Goal: Task Accomplishment & Management: Complete application form

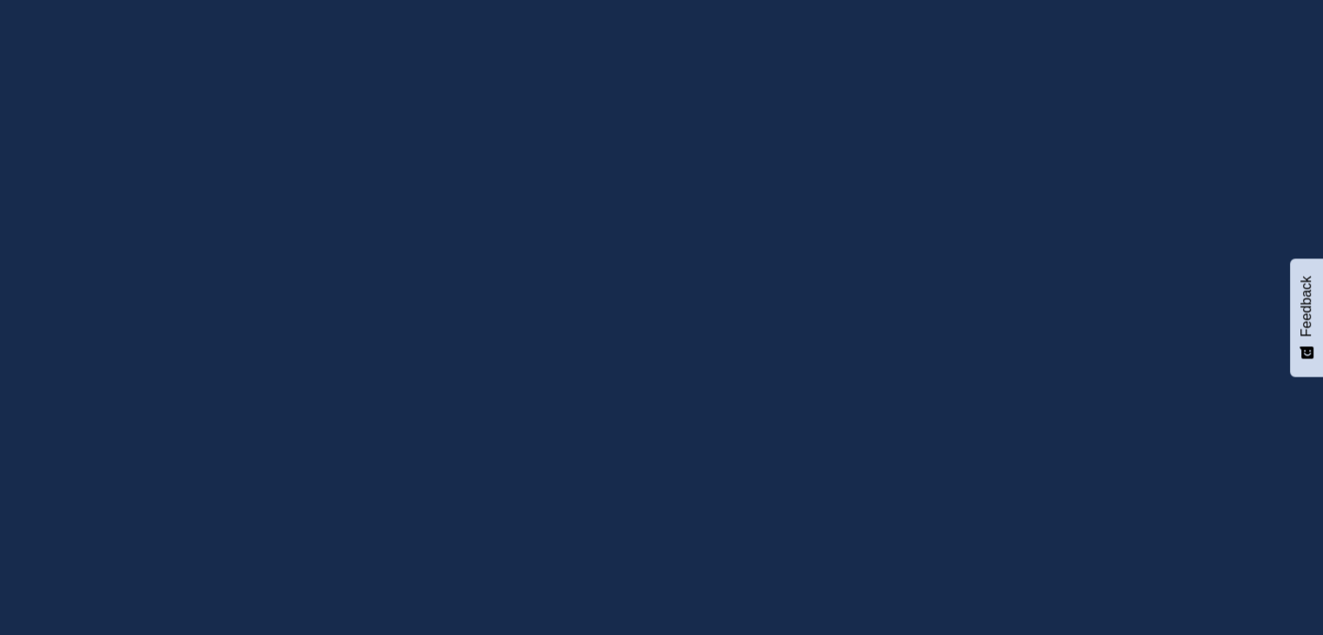
type input "[EMAIL_ADDRESS][DOMAIN_NAME]"
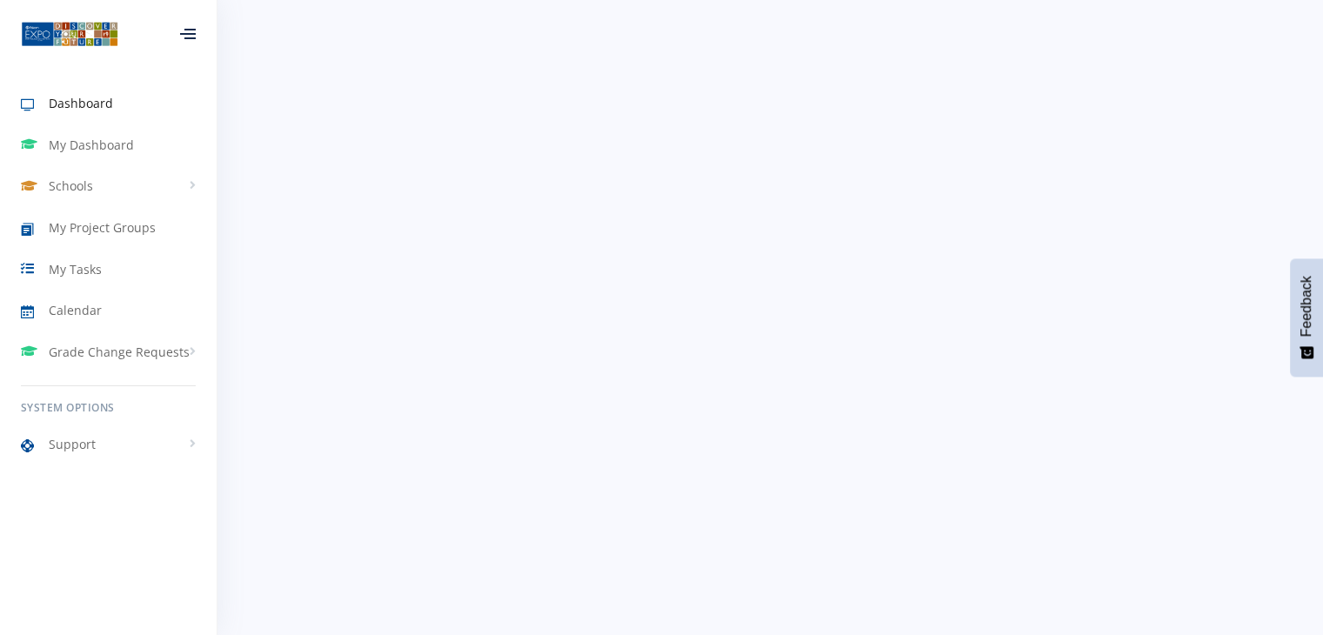
scroll to position [13, 13]
click at [106, 220] on span "My Project Groups" at bounding box center [102, 227] width 107 height 18
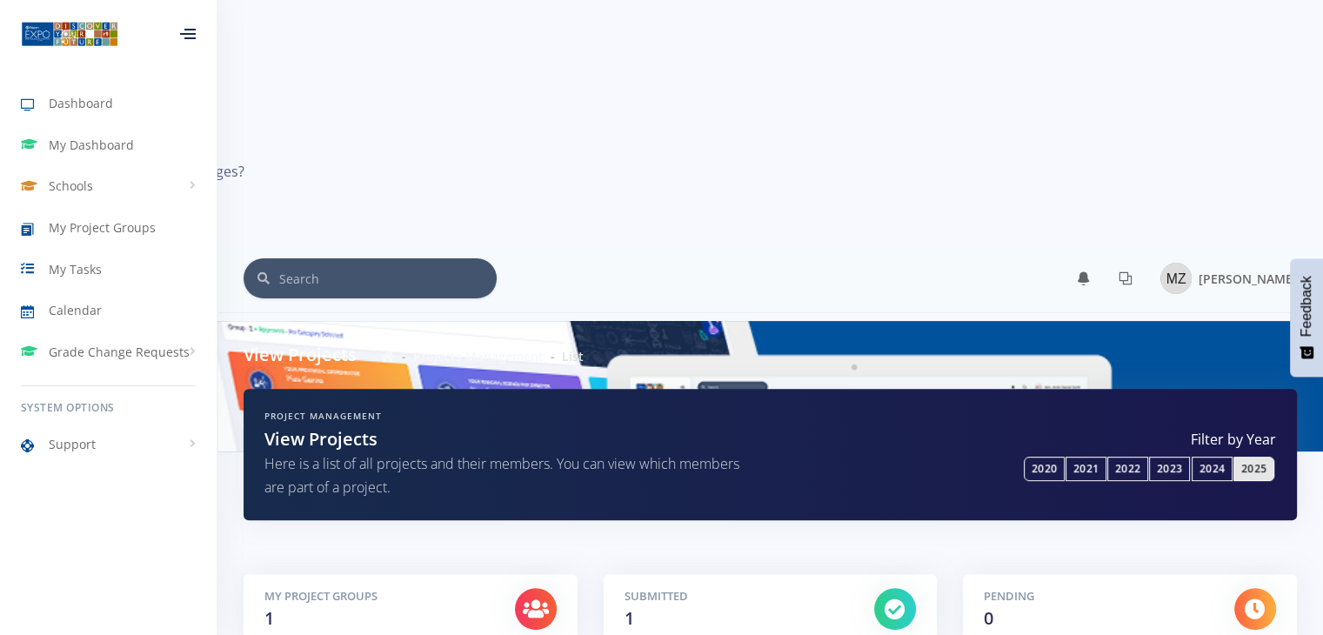
scroll to position [512, 0]
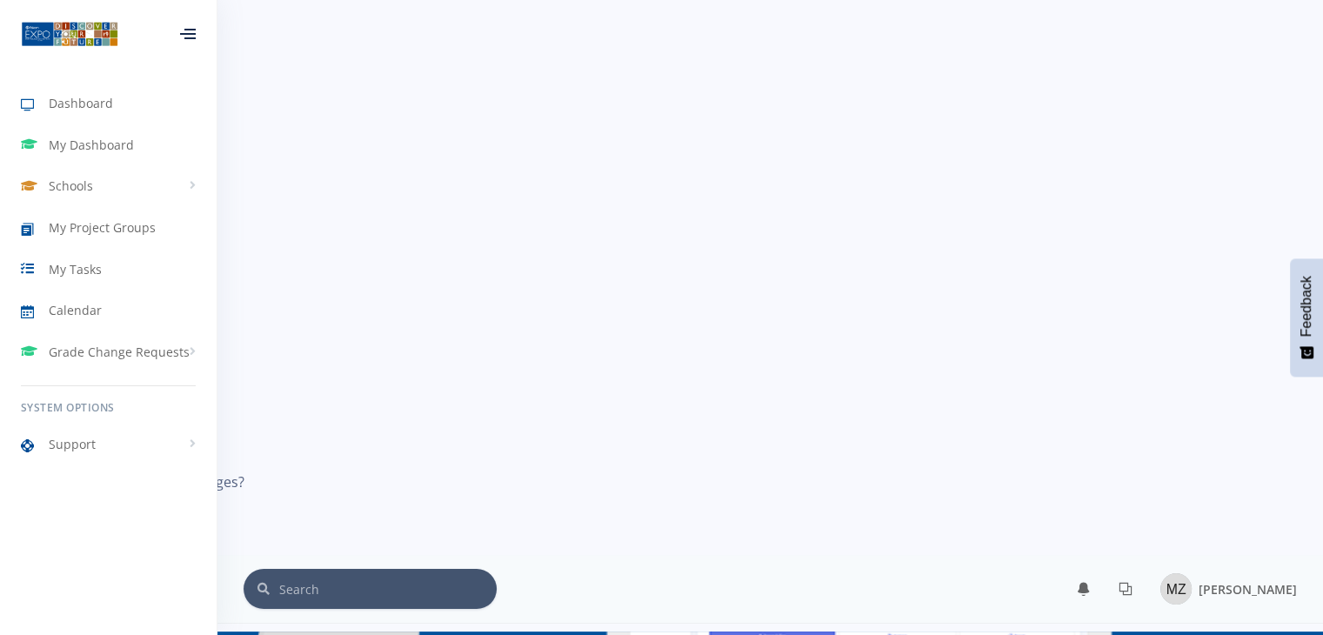
scroll to position [152, 0]
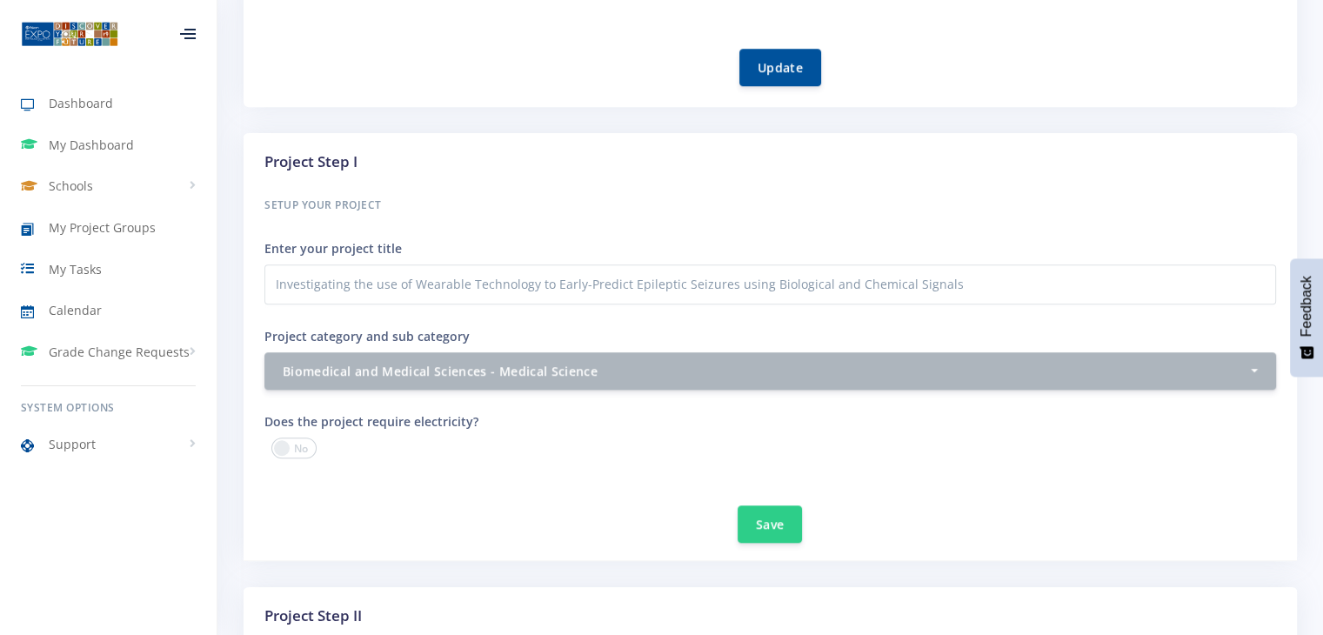
scroll to position [1264, 0]
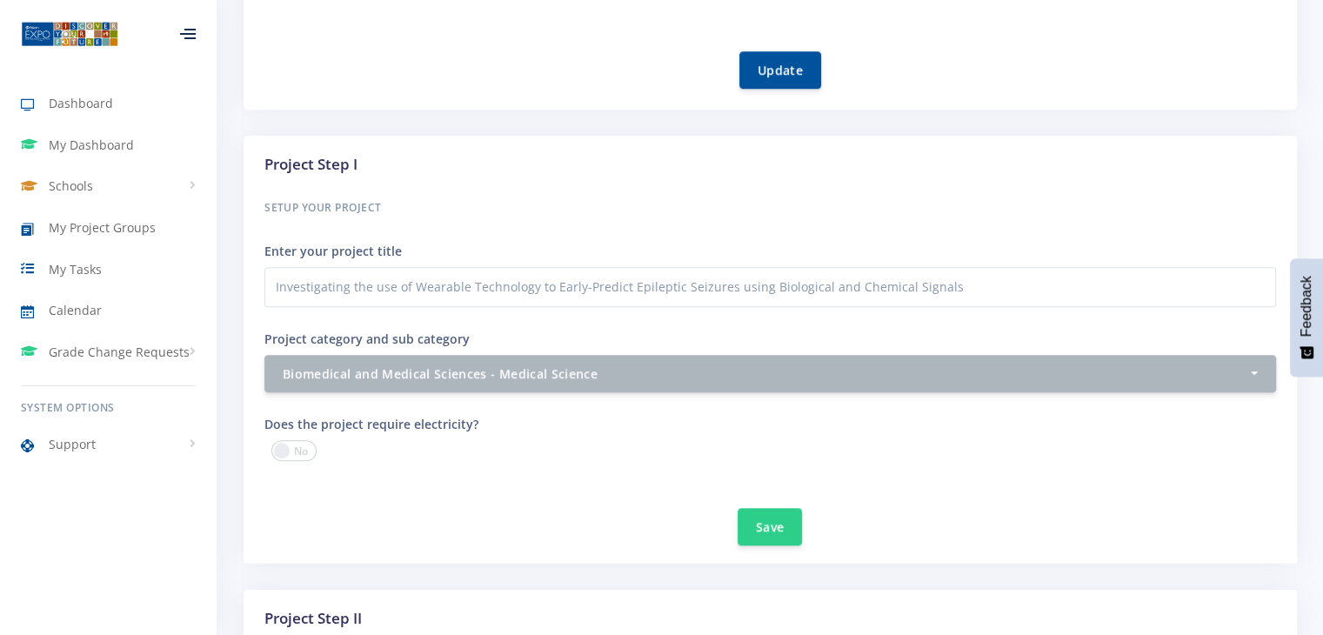
type input "C:\fakepath\Upgraded Report.pdf"
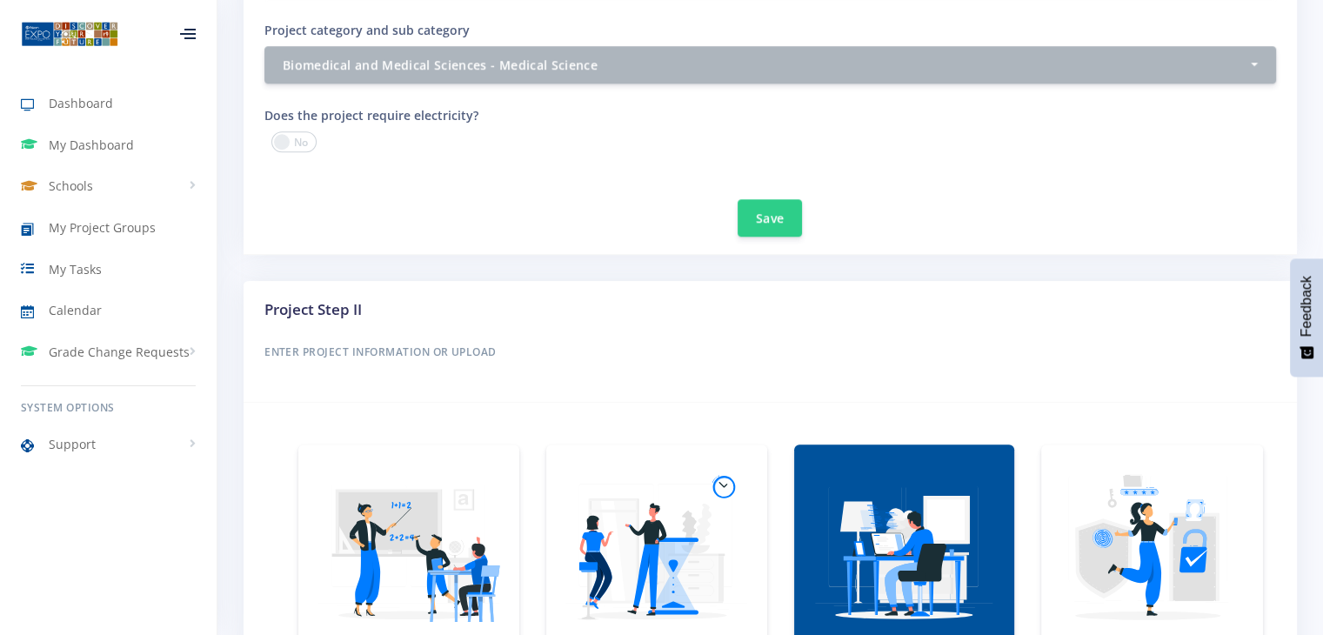
scroll to position [1582, 0]
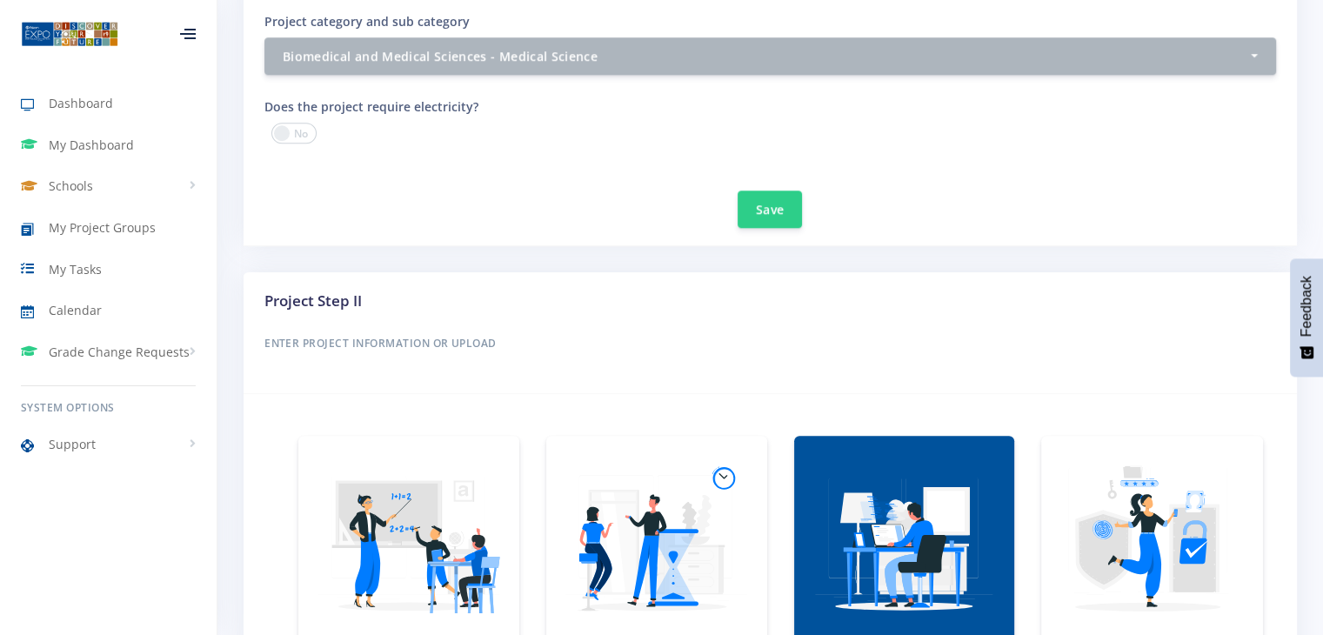
type input "C:\fakepath\Poster.pdf"
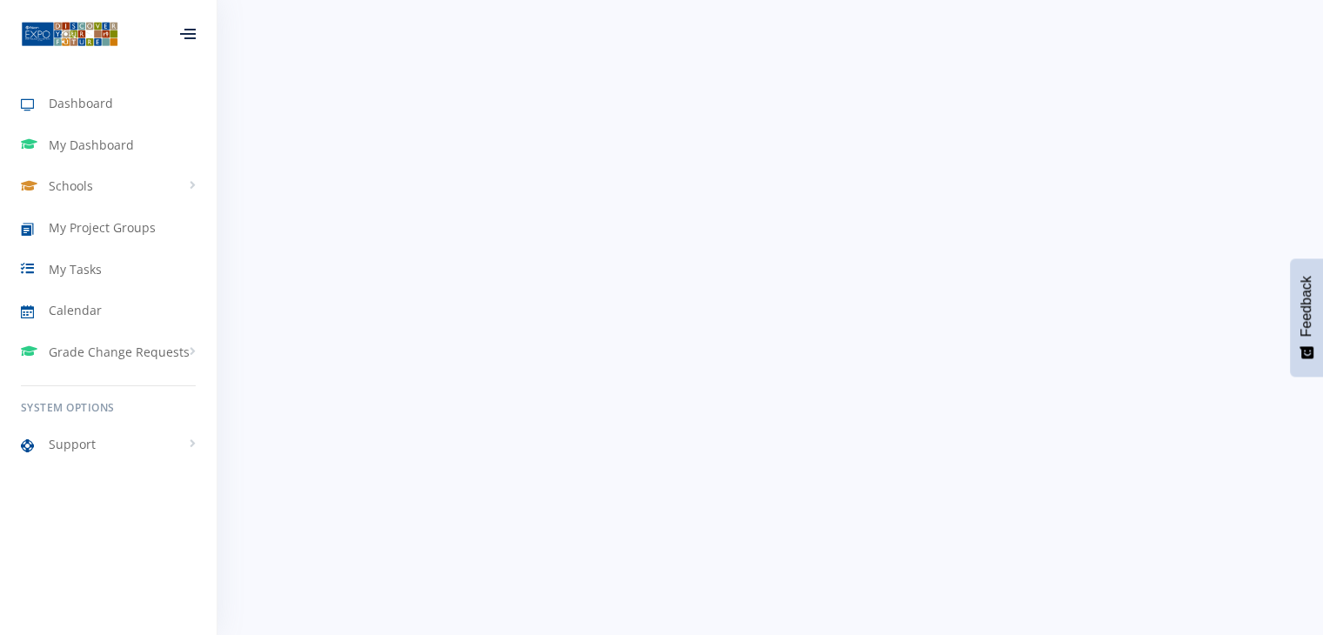
scroll to position [13, 13]
